Goal: Find contact information: Find contact information

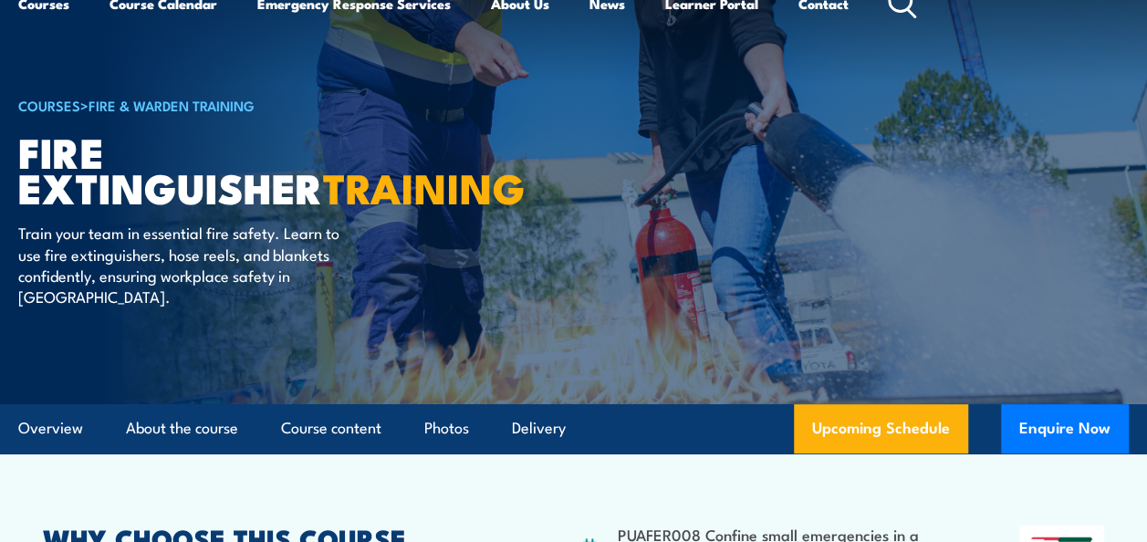
scroll to position [100, 0]
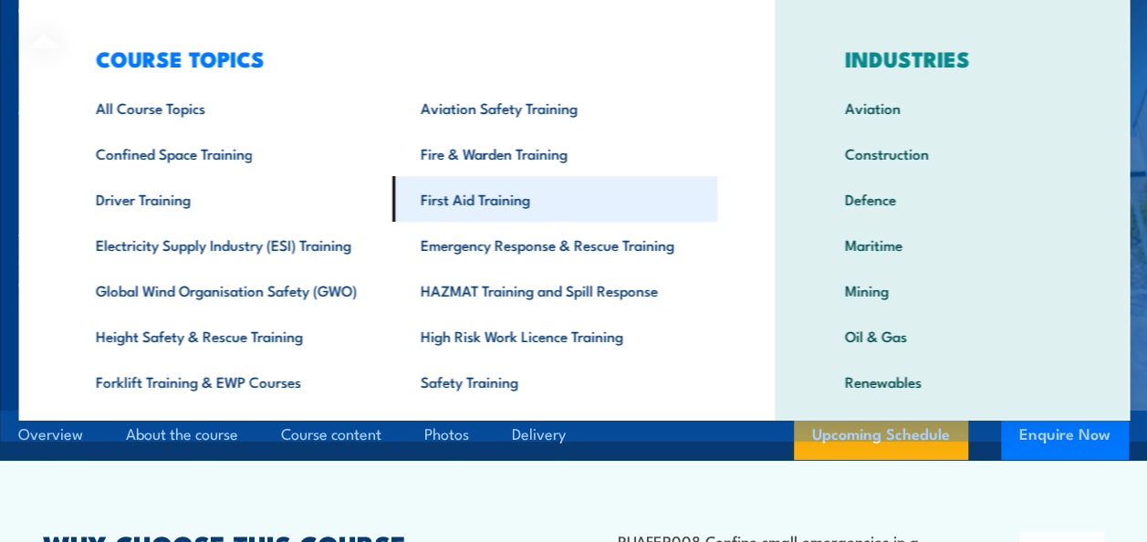
click at [487, 195] on link "First Aid Training" at bounding box center [553, 199] width 325 height 46
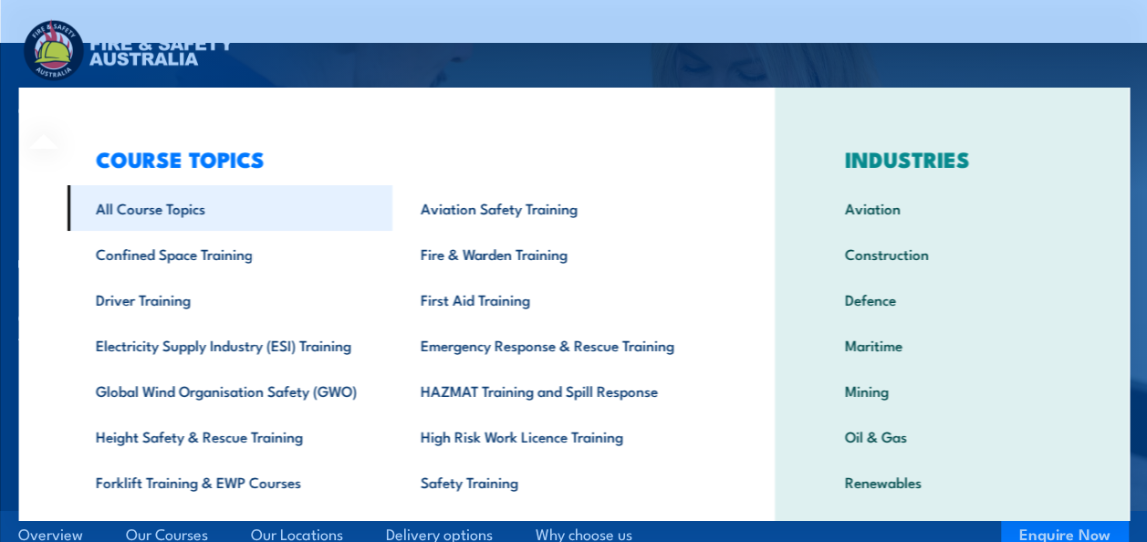
click at [135, 199] on link "All Course Topics" at bounding box center [229, 208] width 325 height 46
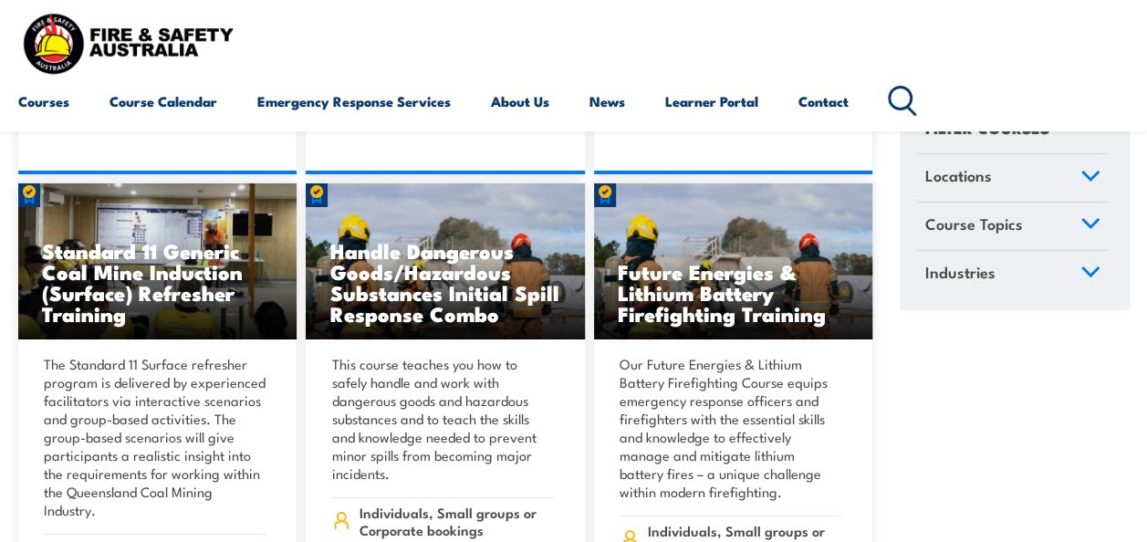
scroll to position [3014, 0]
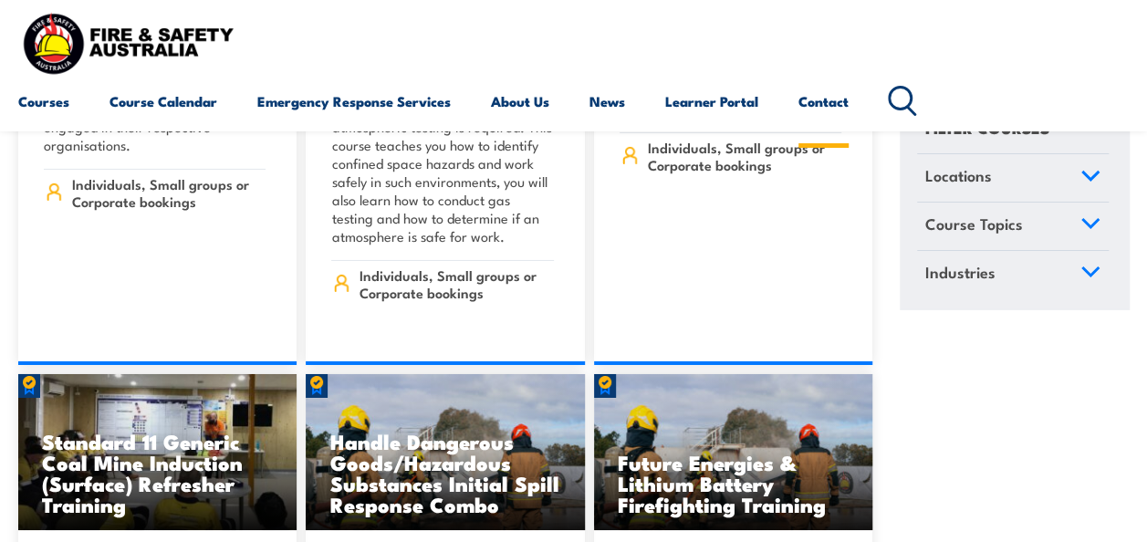
click at [808, 110] on link "Contact" at bounding box center [823, 101] width 50 height 44
